Goal: Information Seeking & Learning: Learn about a topic

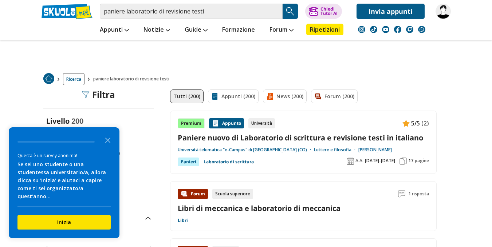
scroll to position [8, 0]
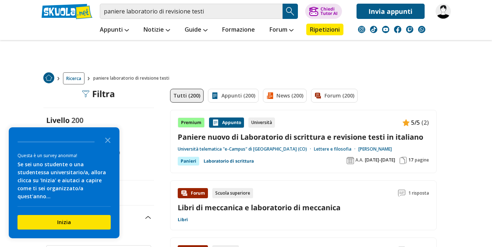
click at [342, 141] on link "Paniere nuovo di Laboratorio di scrittura e revisione testi in italiano" at bounding box center [303, 137] width 251 height 10
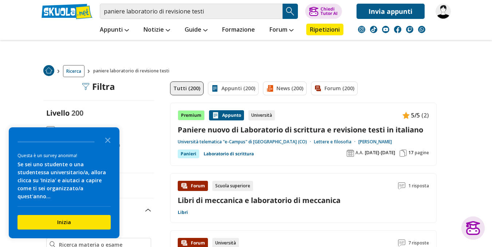
scroll to position [0, 0]
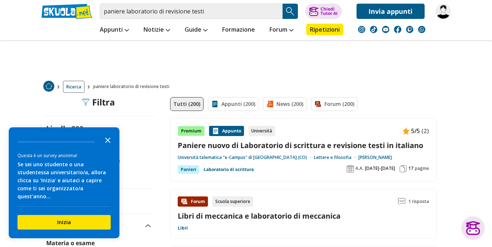
click at [111, 146] on icon "Close the survey" at bounding box center [108, 140] width 15 height 15
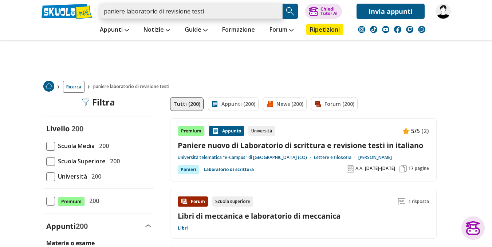
click at [210, 15] on input "paniere laboratorio di revisione testi" at bounding box center [191, 11] width 183 height 15
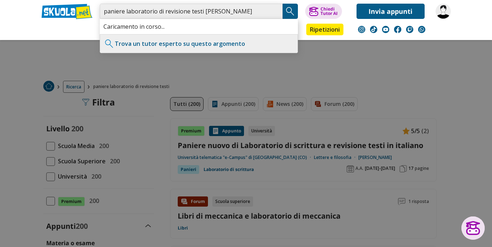
type input "paniere laboratorio di revisione testi [PERSON_NAME]"
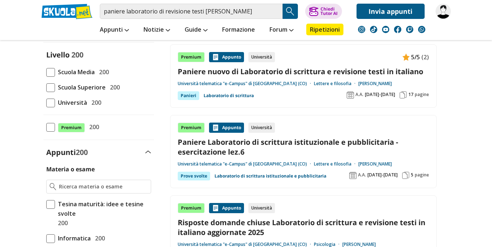
scroll to position [75, 0]
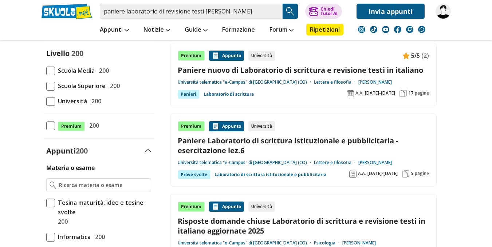
click at [302, 216] on link "Risposte domande chiuse Laboratorio di scrittura e revisione testi in italiano …" at bounding box center [303, 226] width 251 height 20
